Goal: Obtain resource: Obtain resource

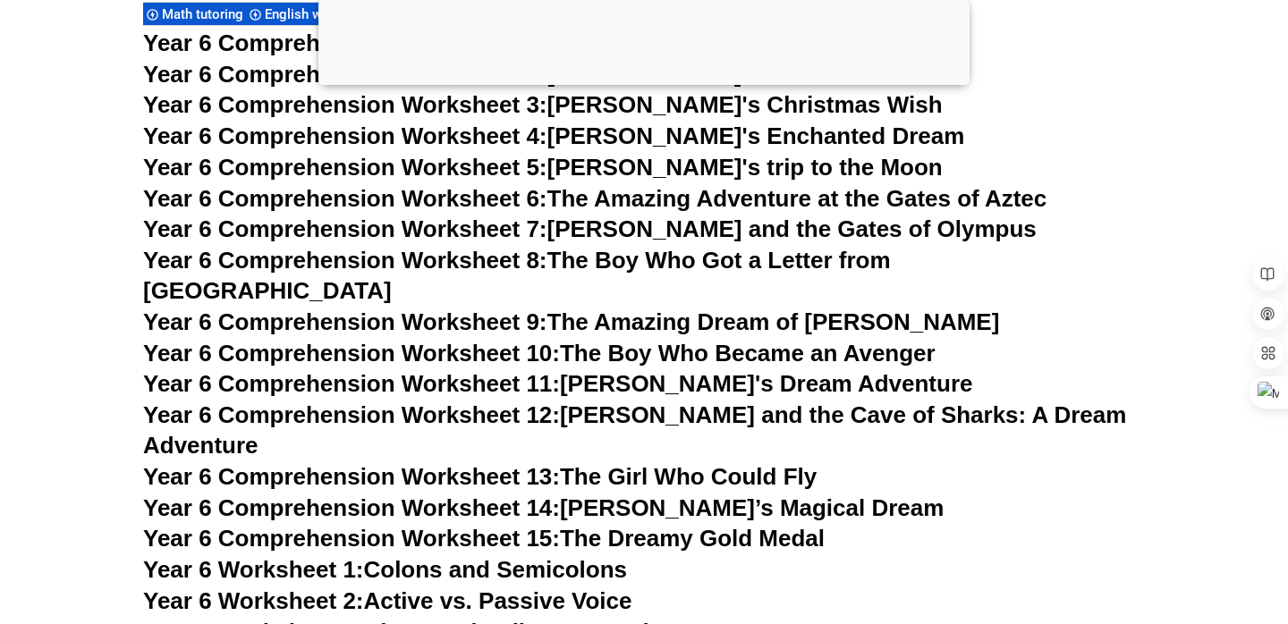
scroll to position [9756, 0]
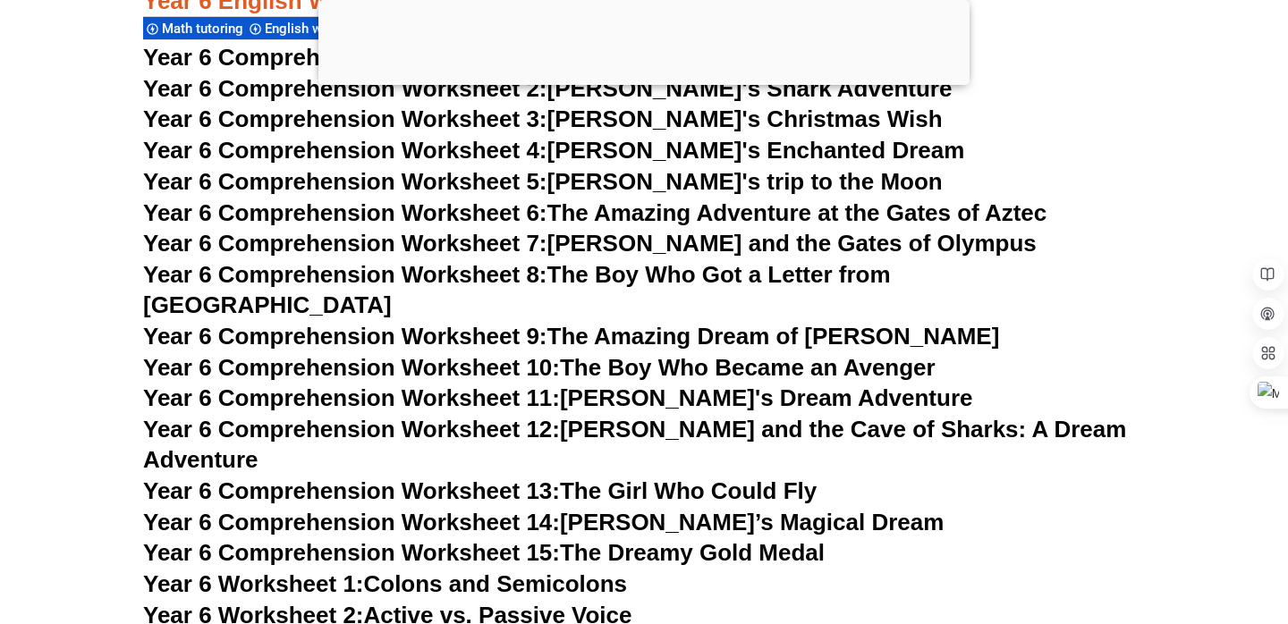
click at [446, 275] on span "Year 6 Comprehension Worksheet 8:" at bounding box center [345, 274] width 404 height 27
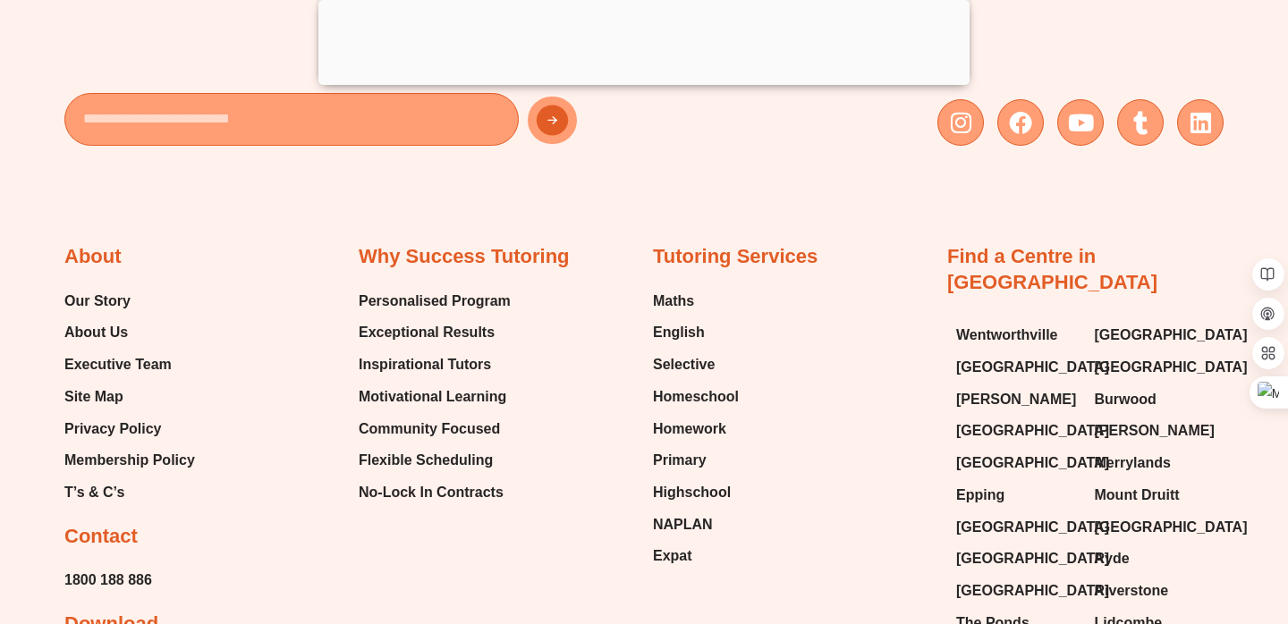
scroll to position [9676, 0]
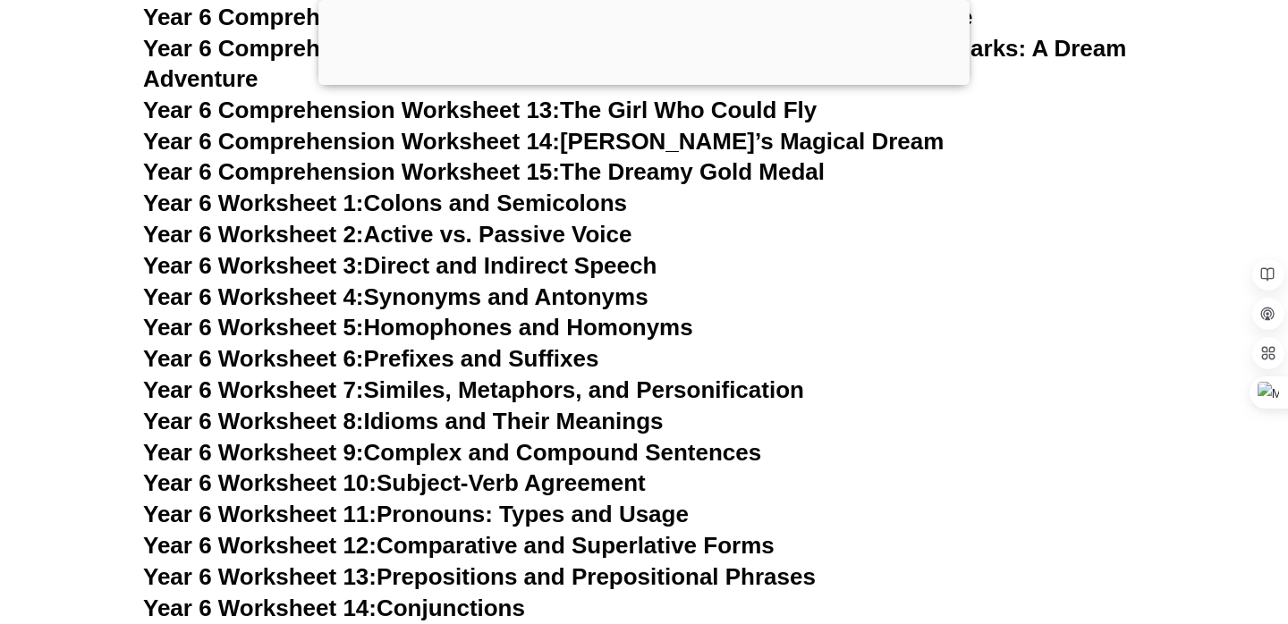
scroll to position [10257, 0]
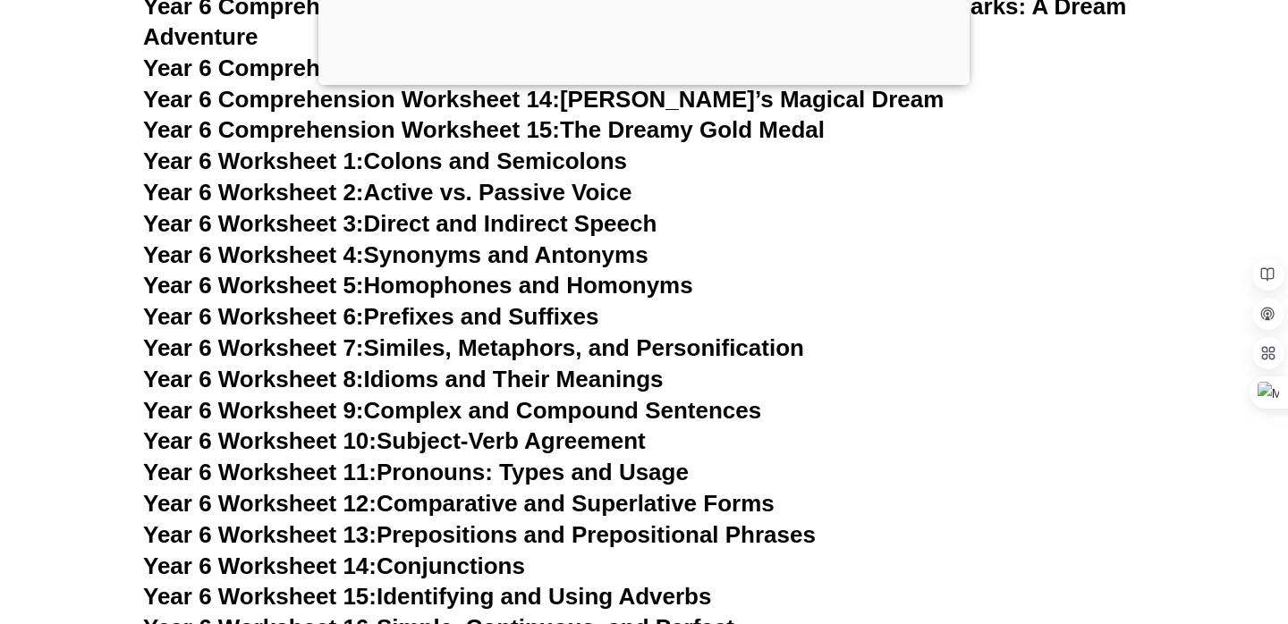
click at [650, 81] on div at bounding box center [644, 81] width 651 height 0
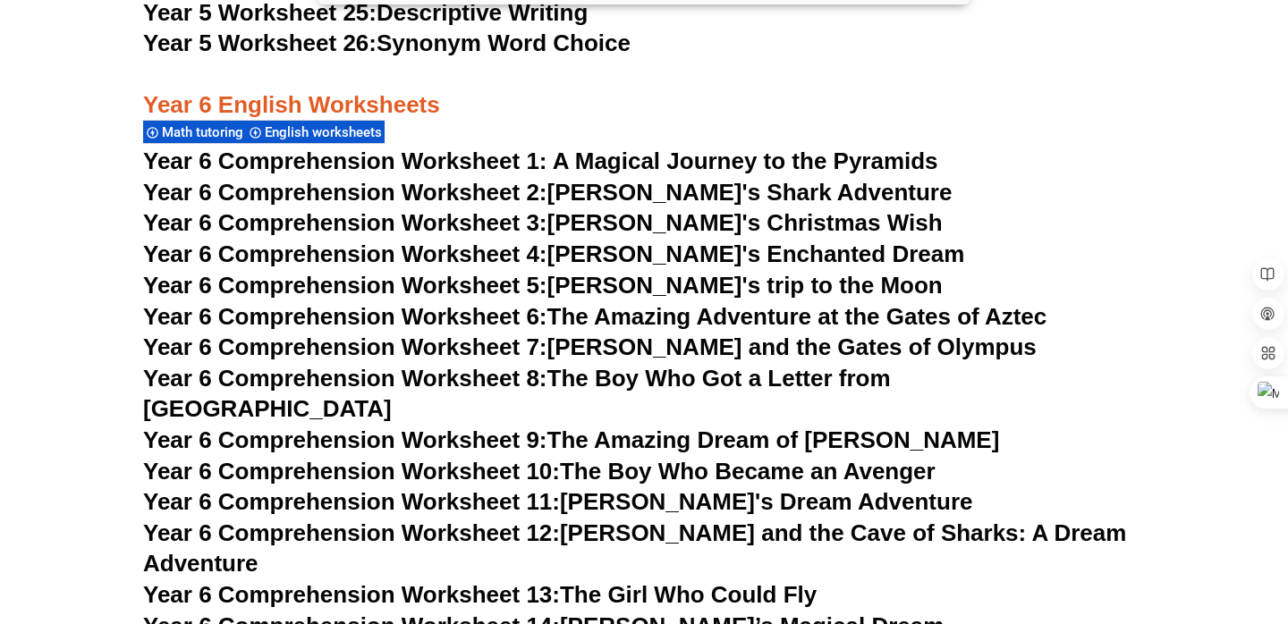
scroll to position [9537, 0]
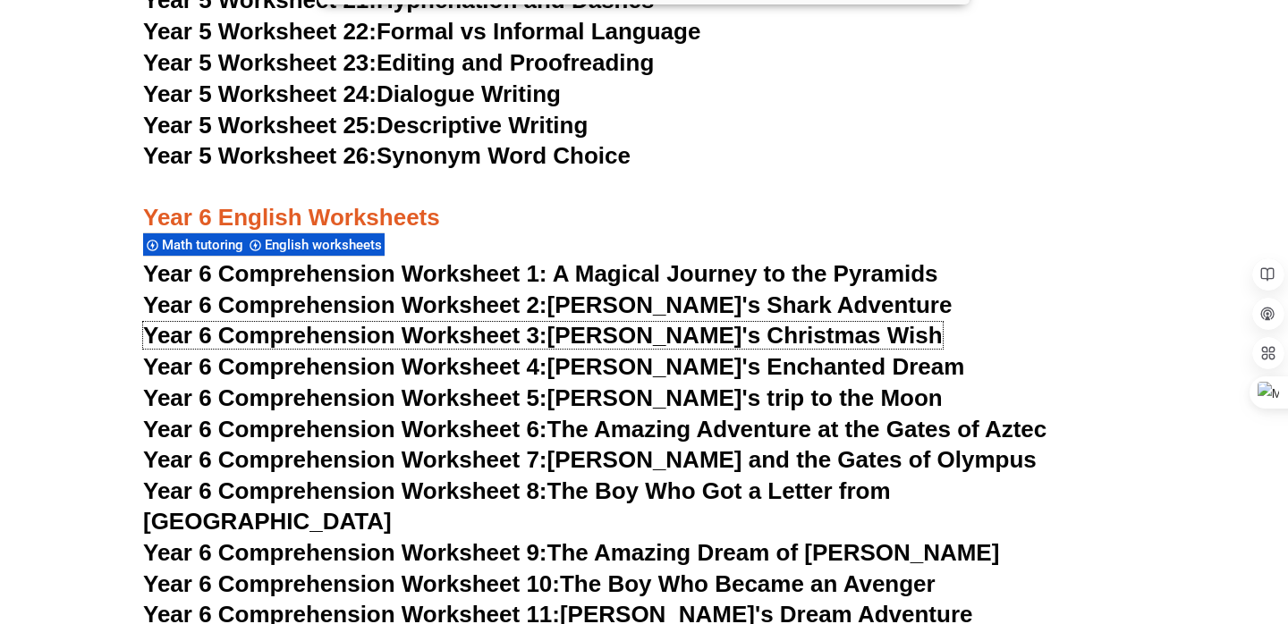
click at [645, 344] on link "Year 6 Comprehension Worksheet 3: Tommy's Christmas Wish" at bounding box center [543, 335] width 800 height 27
click at [934, 179] on h3 "Year 6 English Worksheets" at bounding box center [644, 203] width 1002 height 61
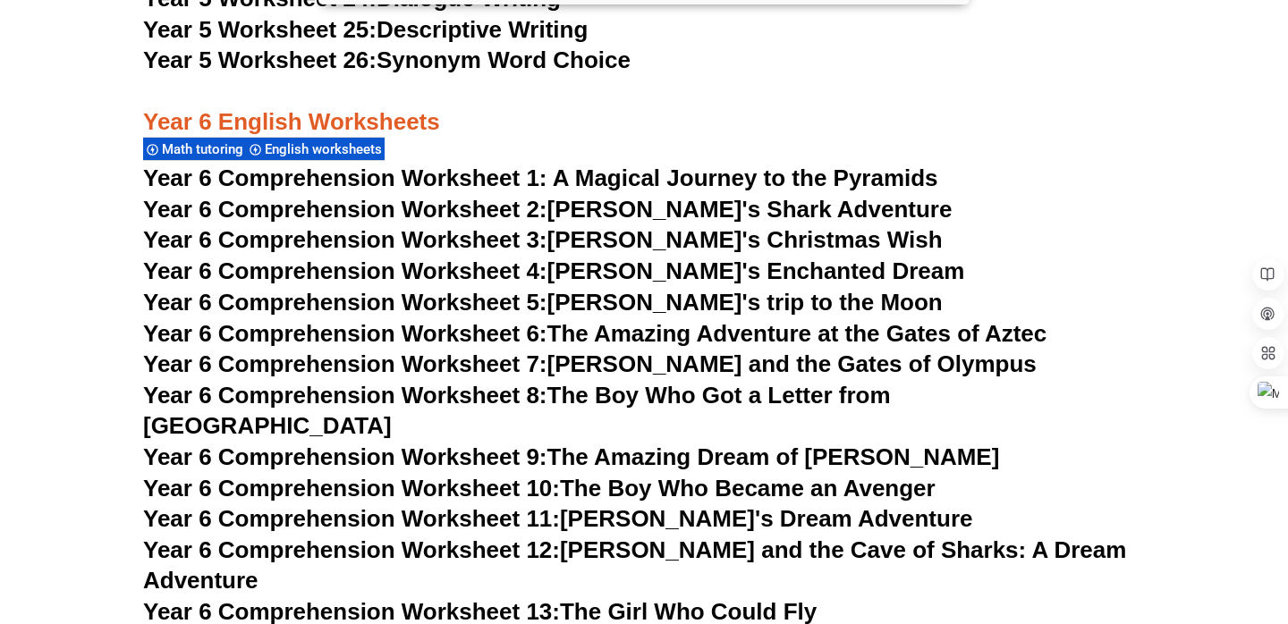
scroll to position [9667, 0]
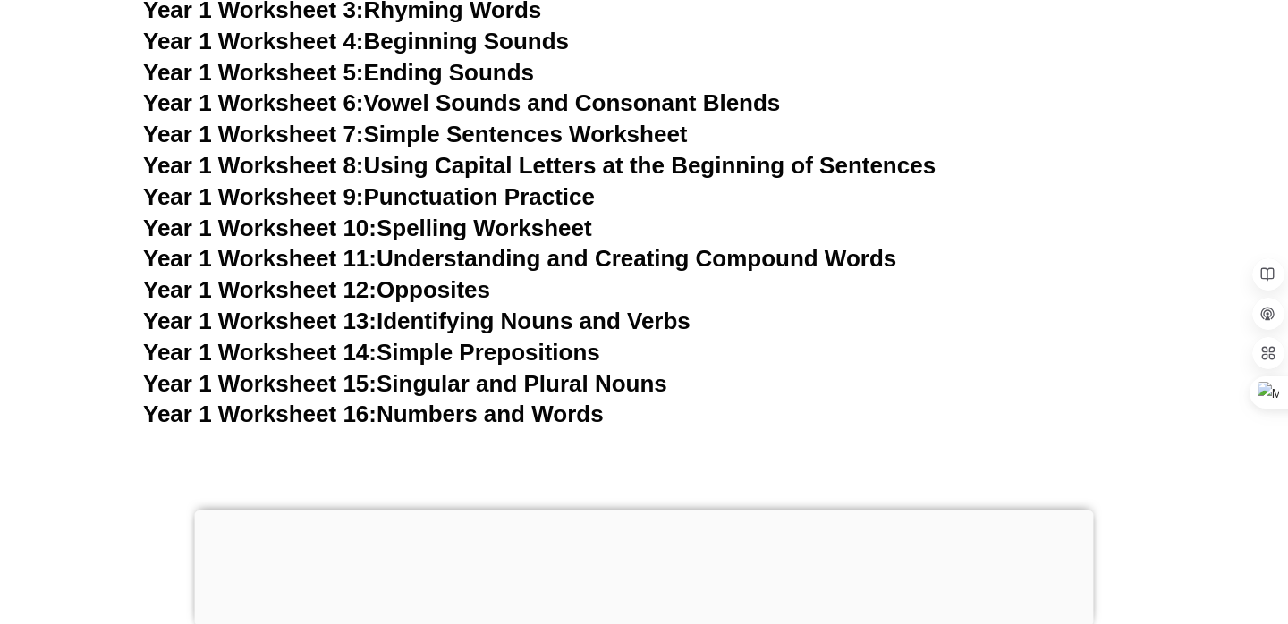
scroll to position [4029, 0]
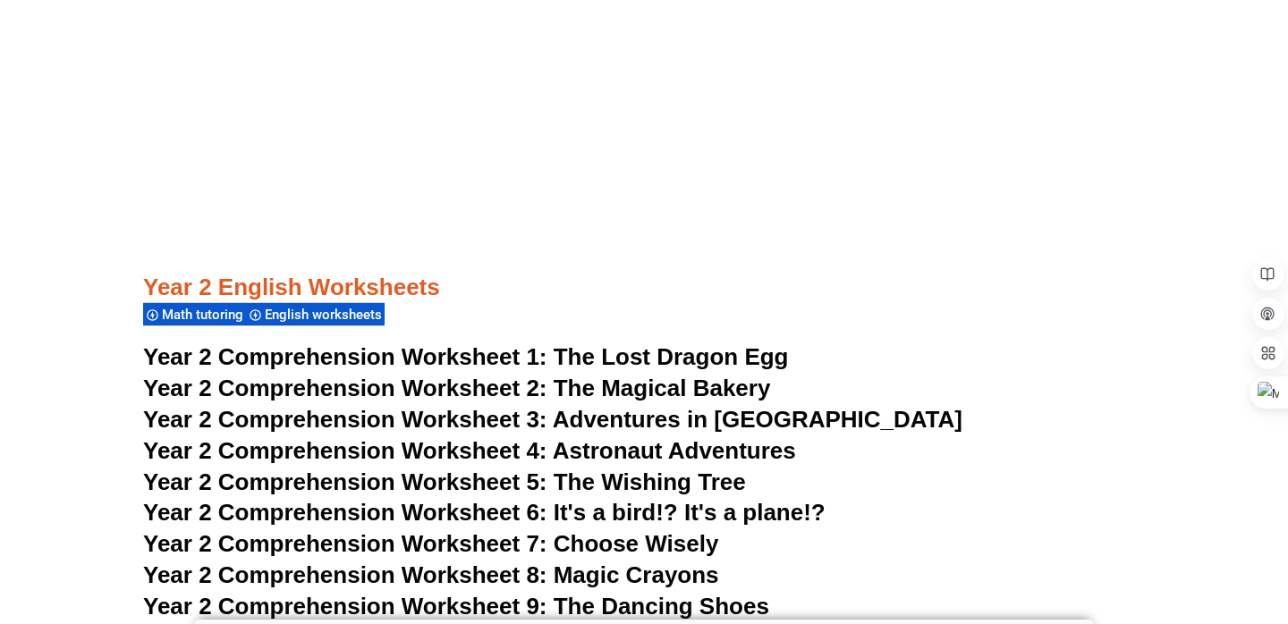
drag, startPoint x: 0, startPoint y: 0, endPoint x: 645, endPoint y: 497, distance: 814.0
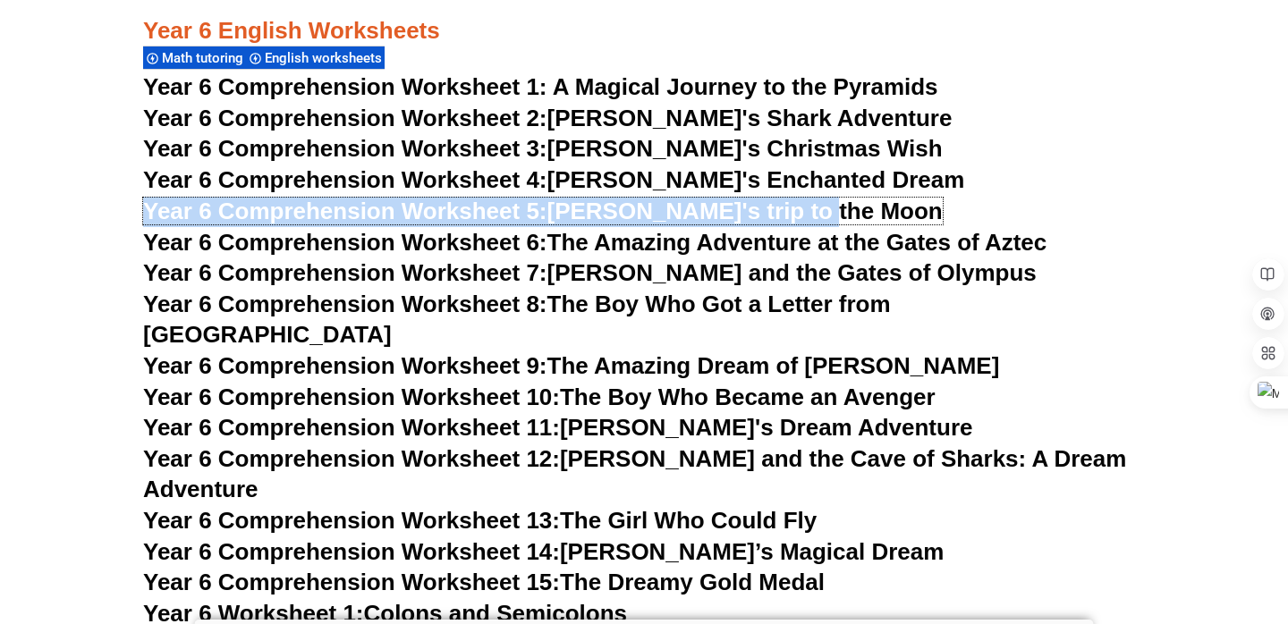
scroll to position [9967, 0]
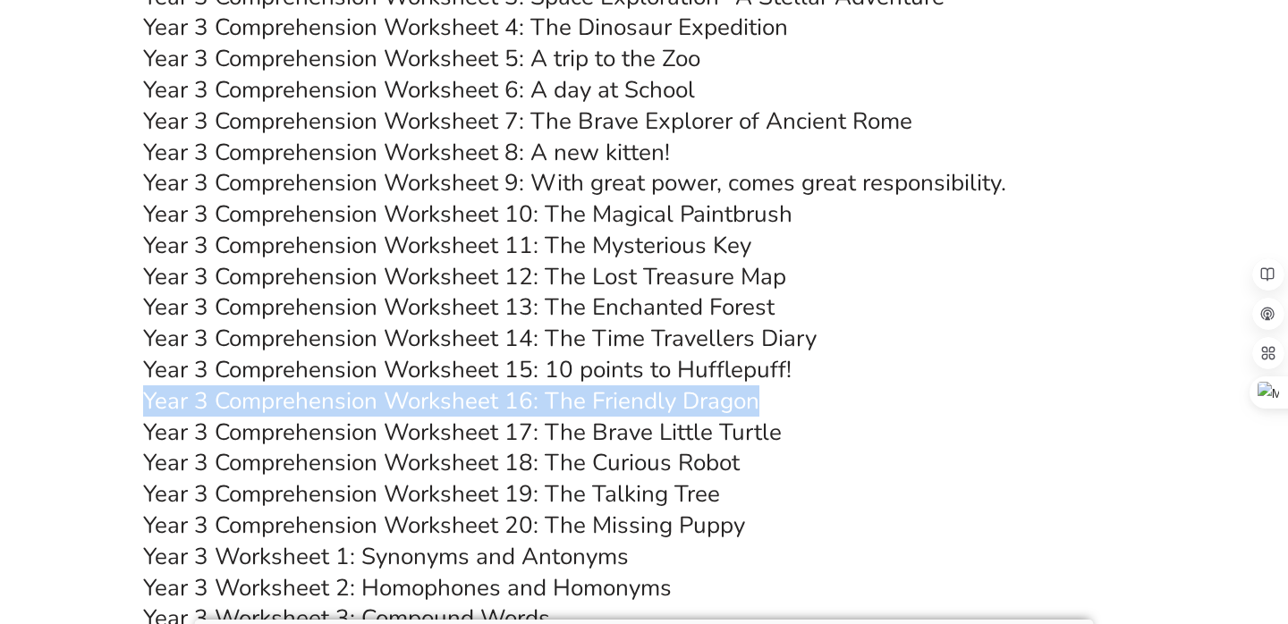
scroll to position [6097, 0]
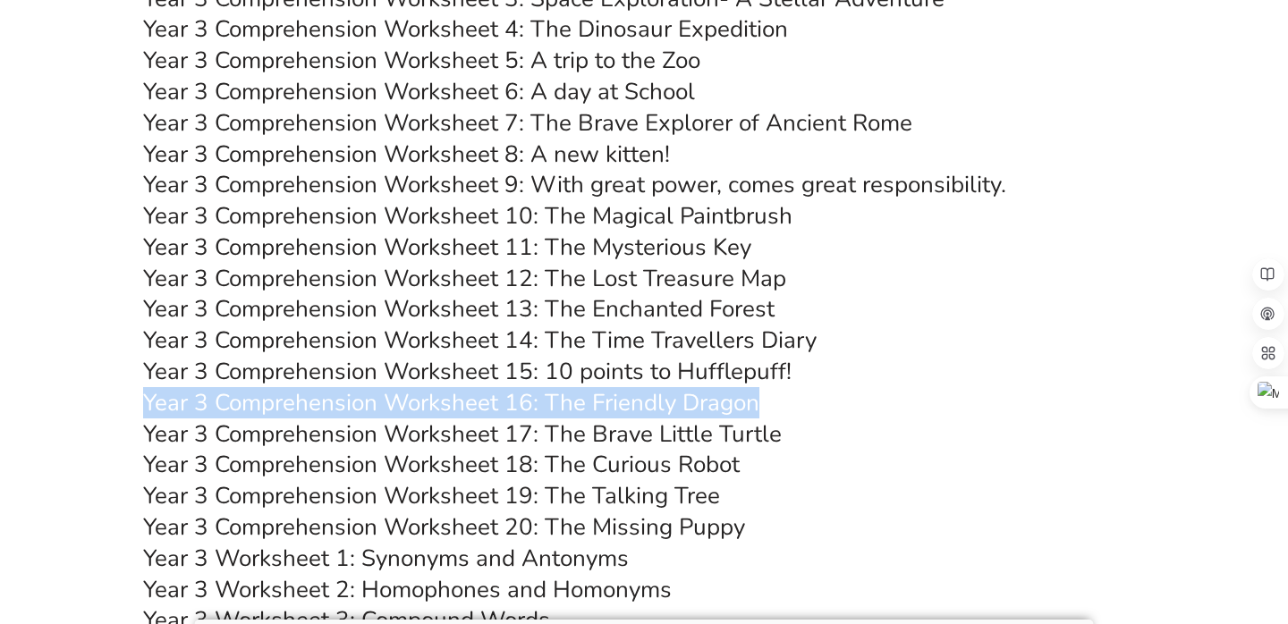
click at [882, 392] on h3 "Year 3 Comprehension Worksheet 16: The Friendly Dragon" at bounding box center [644, 403] width 1002 height 30
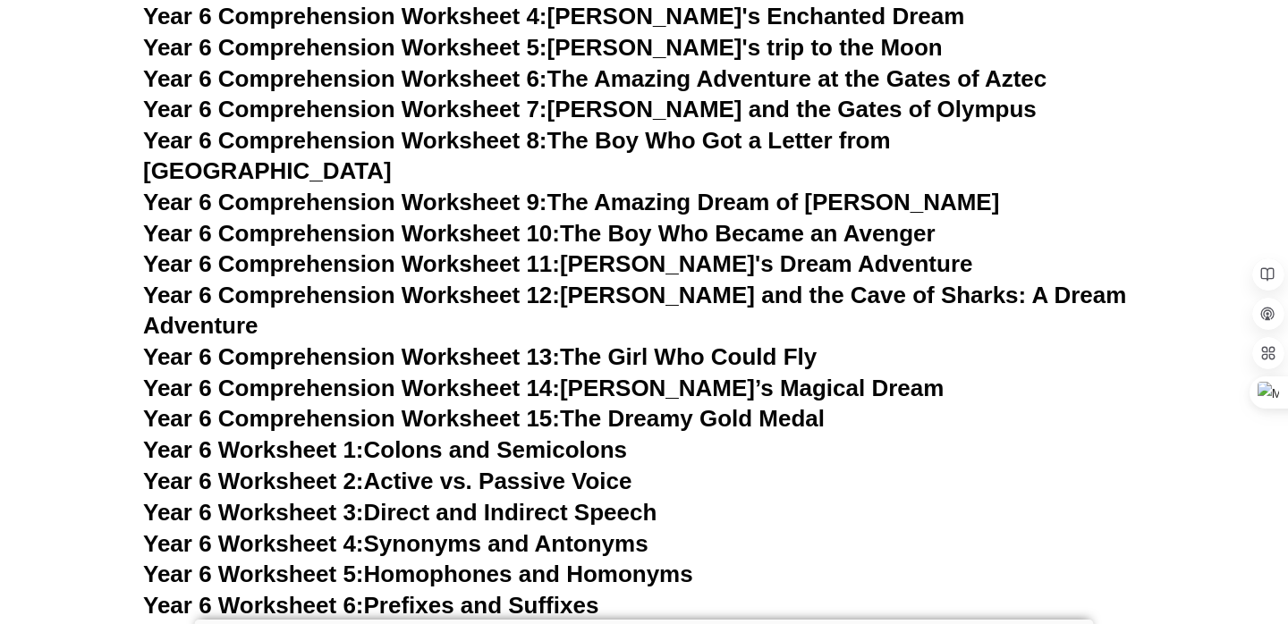
scroll to position [10123, 0]
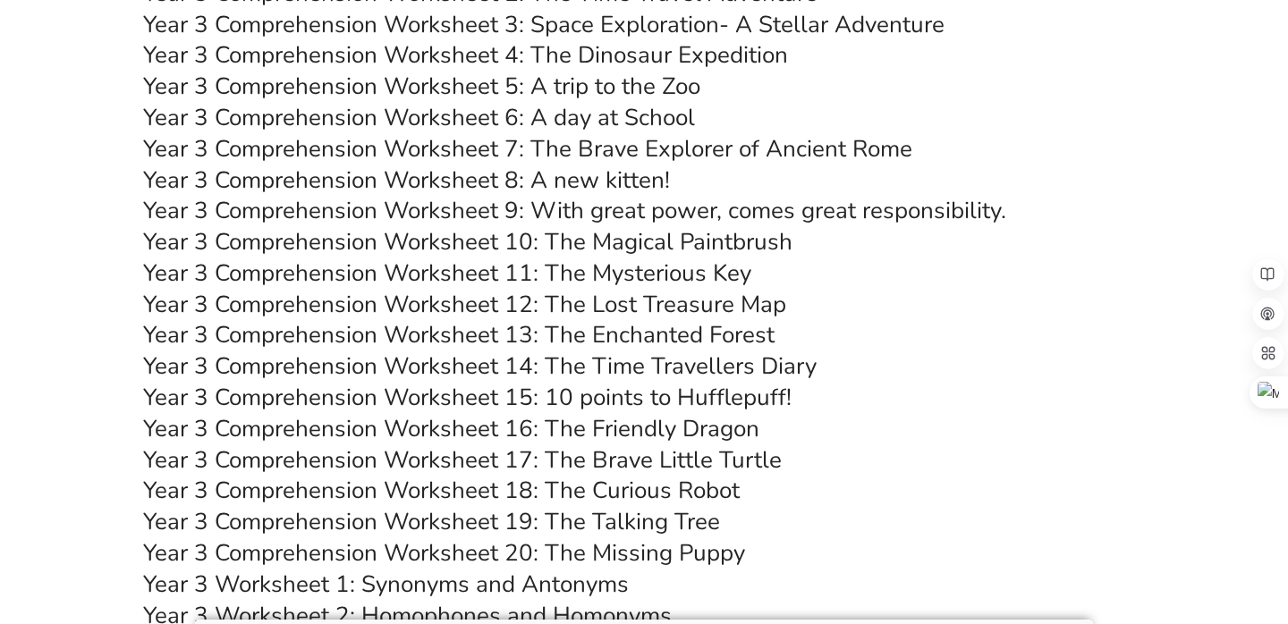
scroll to position [6062, 0]
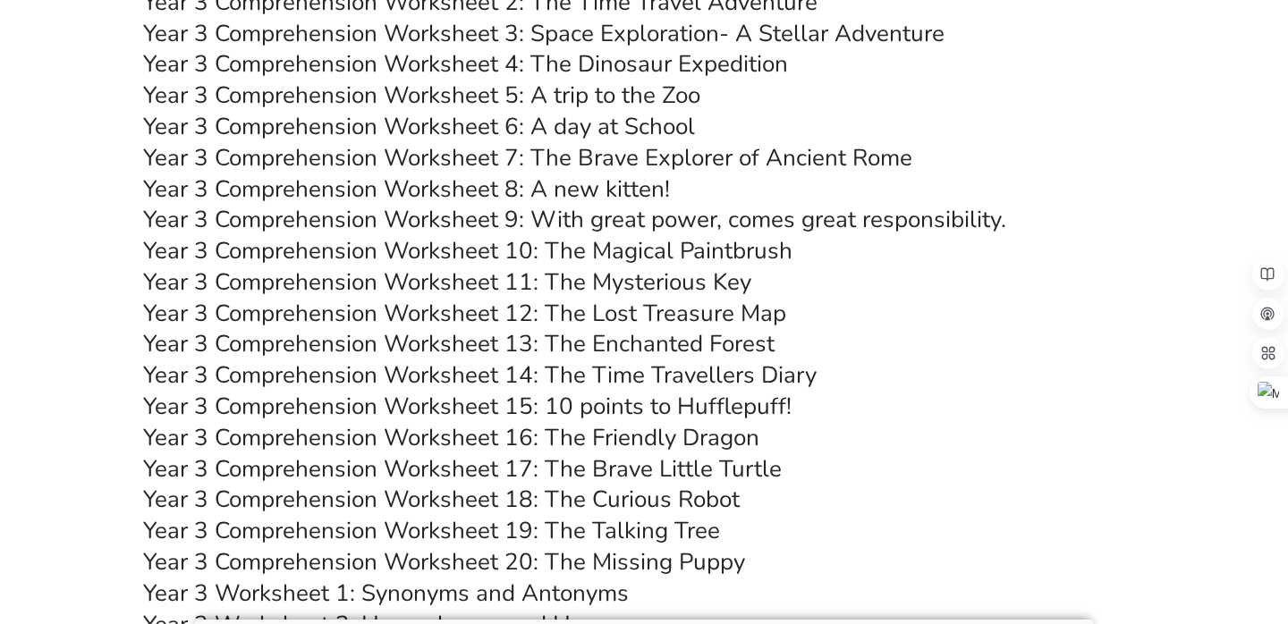
click at [915, 351] on h3 "Year 3 Comprehension Worksheet 13: The Enchanted Forest" at bounding box center [644, 344] width 1002 height 30
